Goal: Task Accomplishment & Management: Use online tool/utility

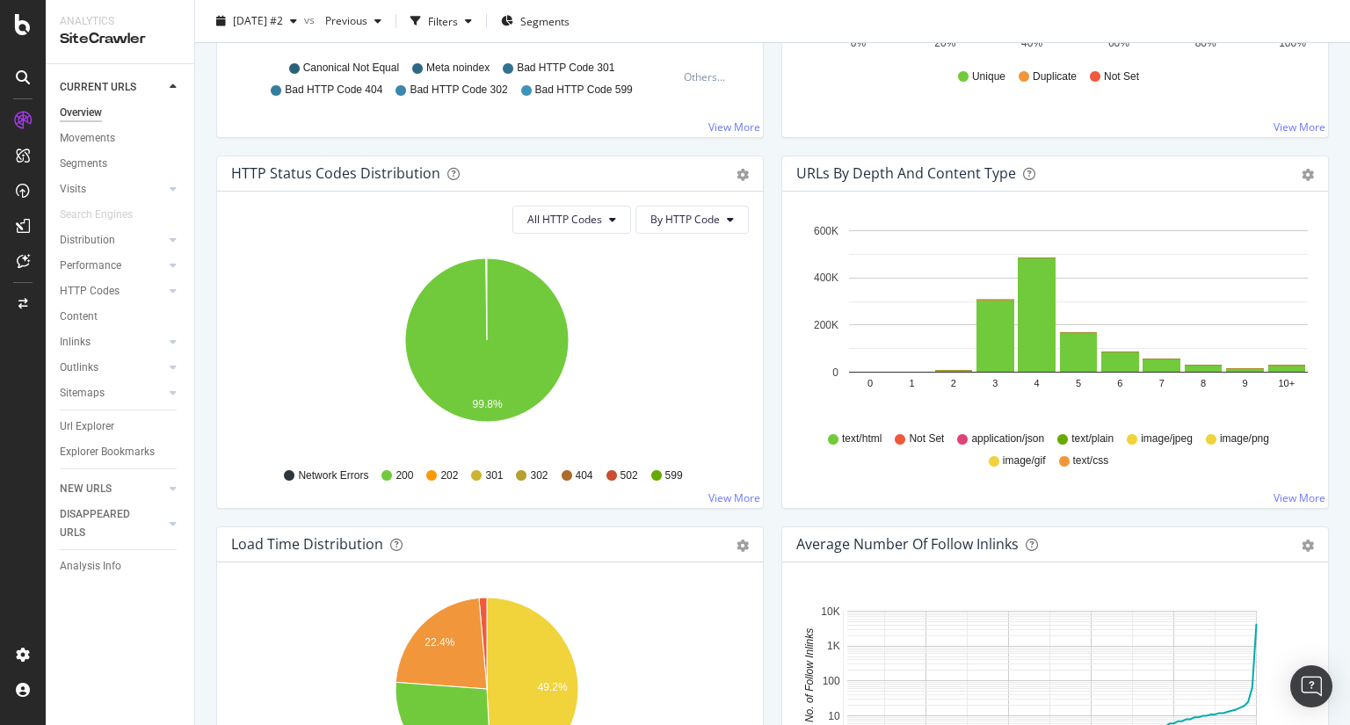
scroll to position [1055, 0]
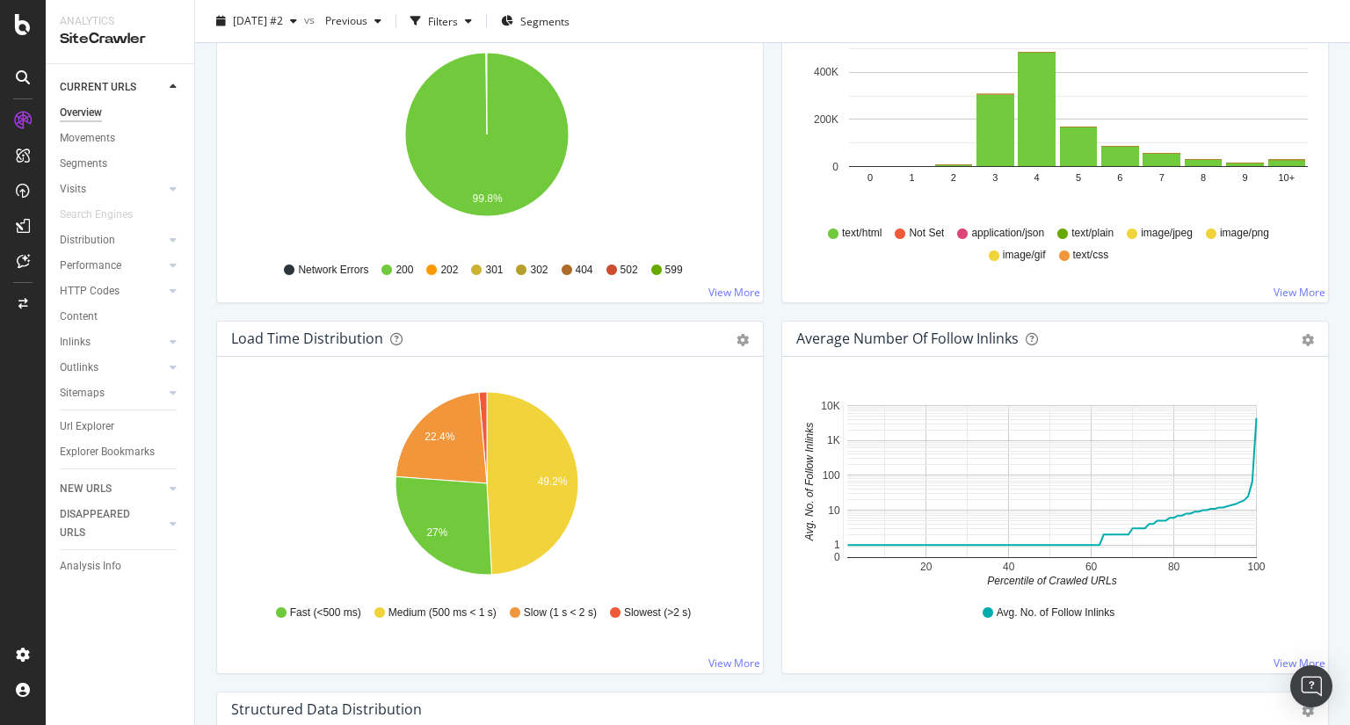
click at [199, 442] on div "Overview [DOMAIN_NAME] - Sitewide [DATE] #2 vs Previous Filters Segments Crawle…" at bounding box center [772, 362] width 1155 height 725
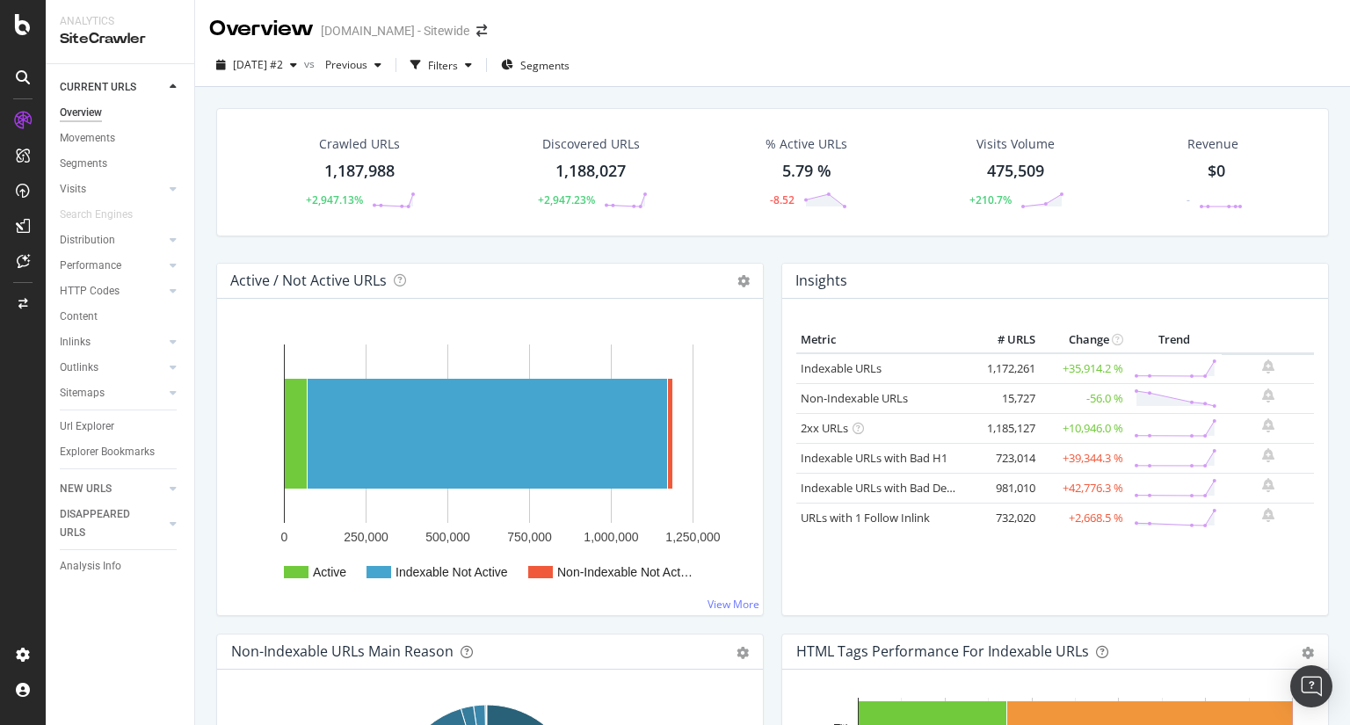
scroll to position [176, 0]
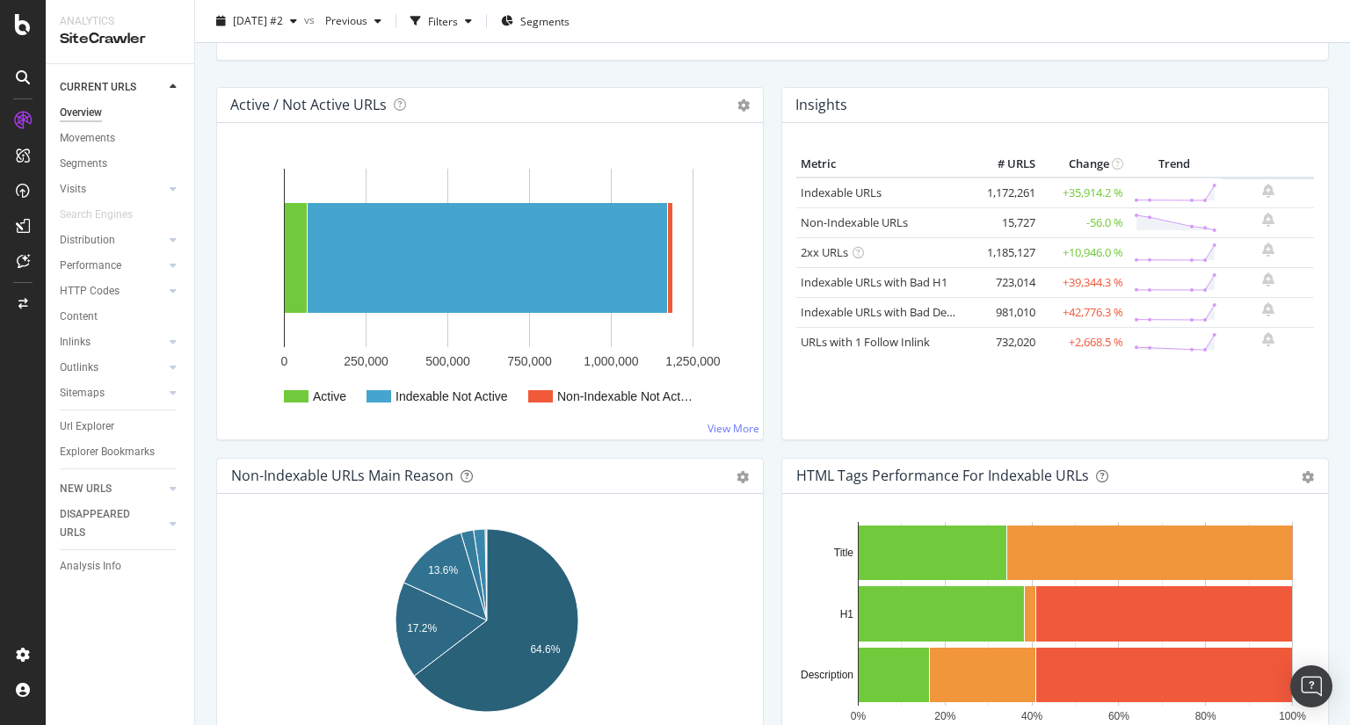
click at [208, 522] on div "Non-Indexable URLs Main Reason Pie Table Export as CSV Add to Custom Report Hol…" at bounding box center [489, 643] width 565 height 371
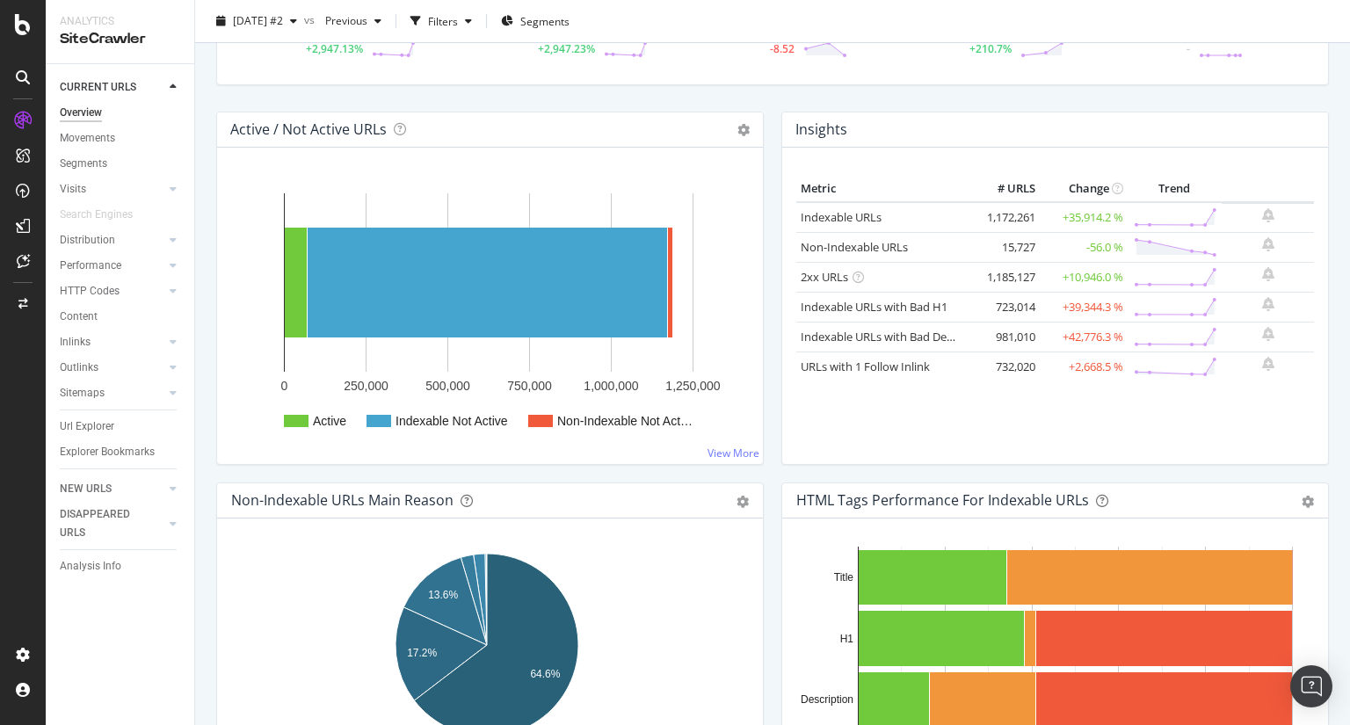
scroll to position [0, 0]
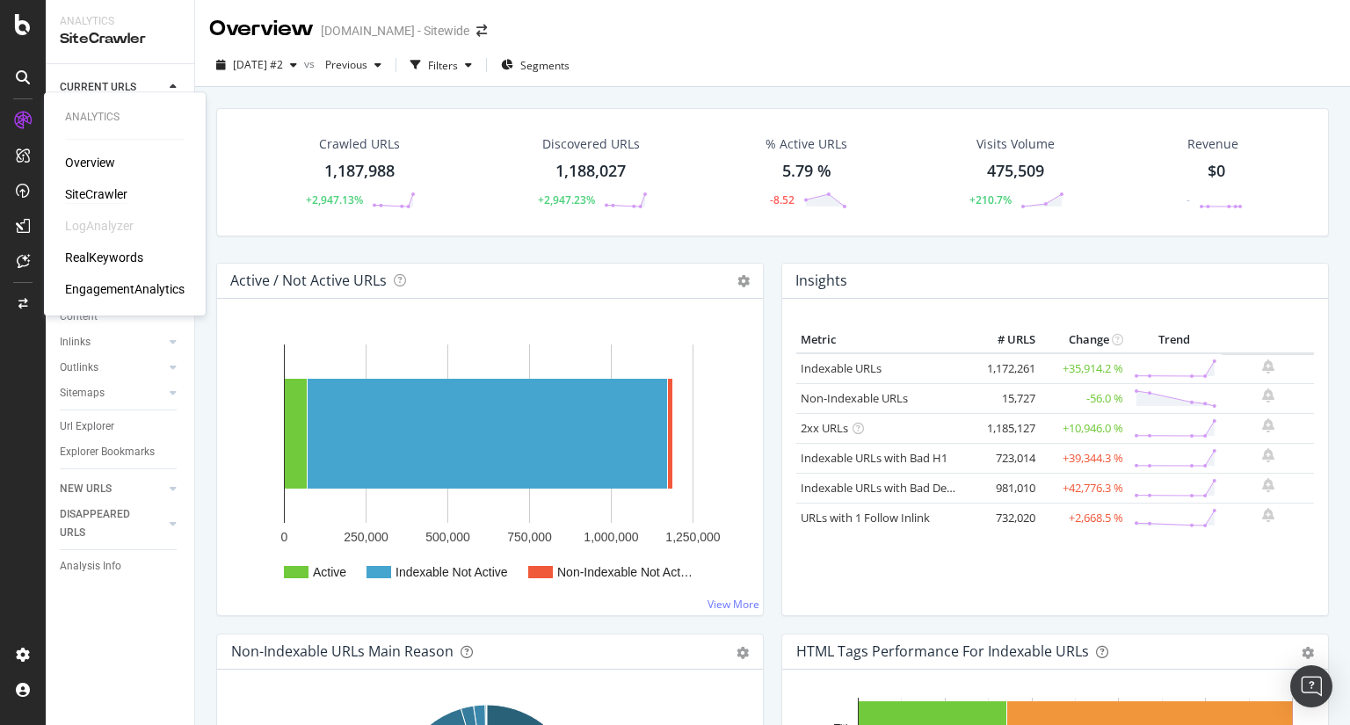
click at [107, 193] on div "SiteCrawler" at bounding box center [96, 194] width 62 height 18
click at [360, 171] on div "1,187,988" at bounding box center [359, 171] width 70 height 23
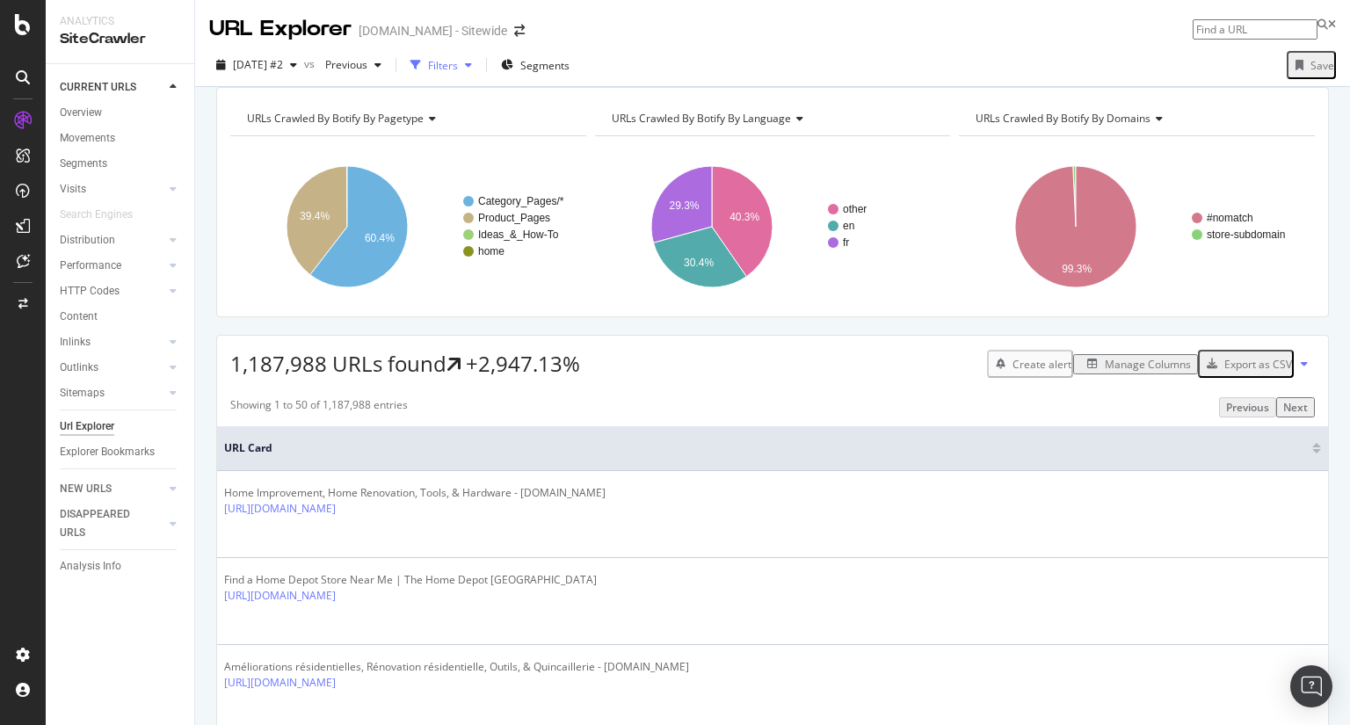
click at [479, 72] on div "Filters" at bounding box center [441, 65] width 76 height 26
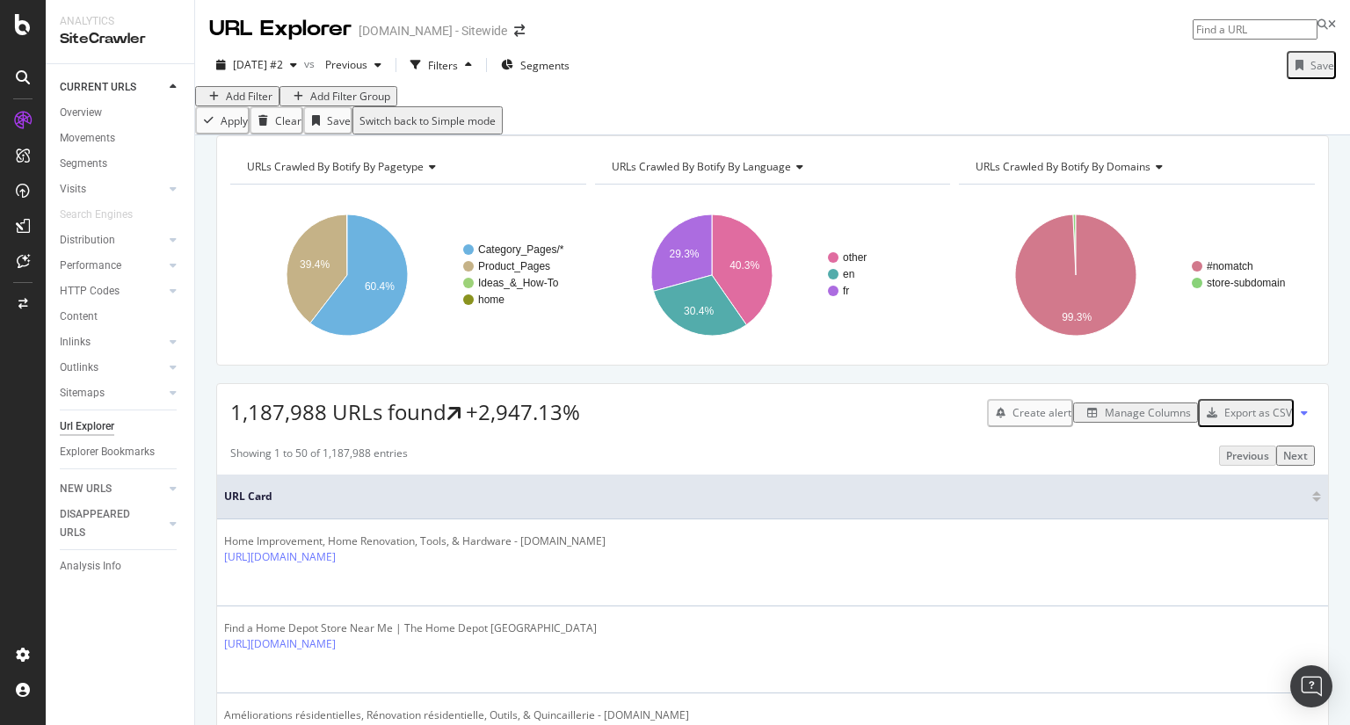
click at [257, 104] on div "Add Filter" at bounding box center [249, 96] width 47 height 15
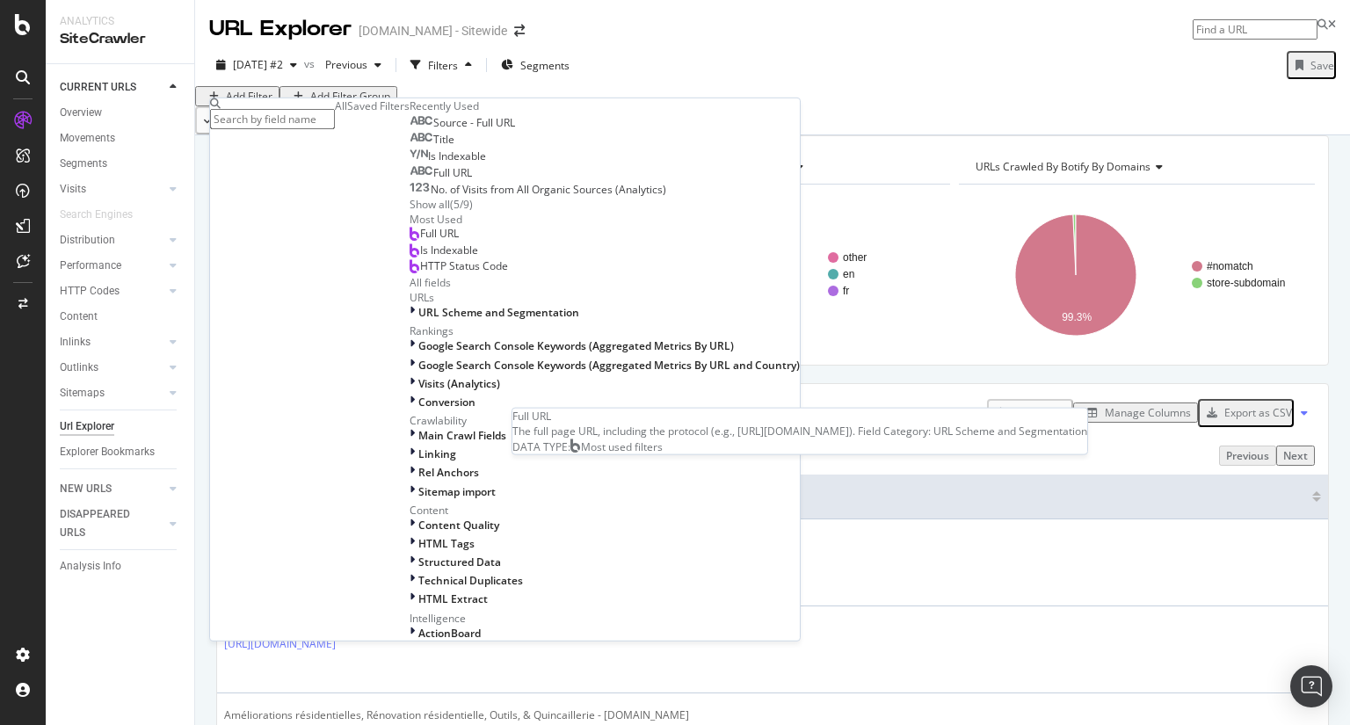
click at [420, 241] on span "Full URL" at bounding box center [439, 233] width 39 height 15
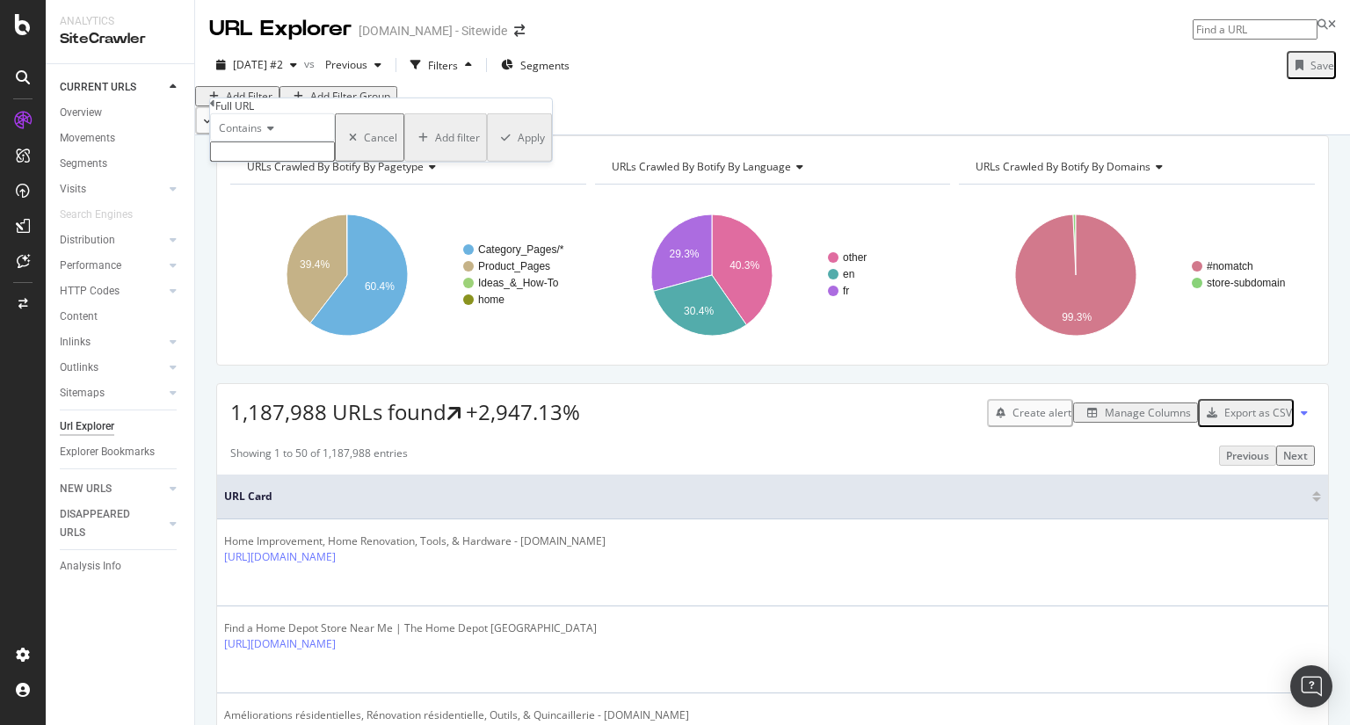
click at [312, 162] on input "text" at bounding box center [272, 151] width 125 height 20
type input "/f/"
click at [518, 150] on div "Apply" at bounding box center [531, 142] width 27 height 15
